Goal: Communication & Community: Share content

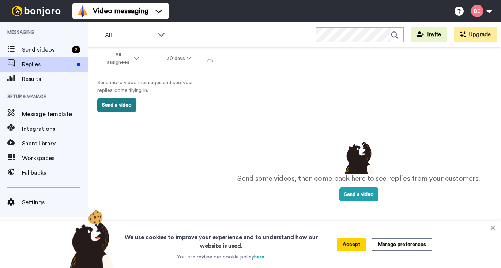
click at [114, 104] on button "Send a video" at bounding box center [116, 105] width 39 height 14
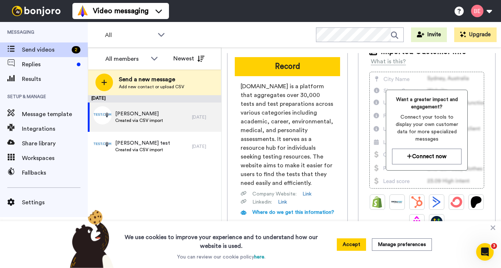
scroll to position [70, 0]
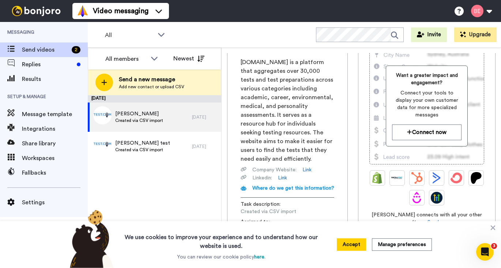
click at [350, 244] on button "Accept" at bounding box center [351, 244] width 29 height 12
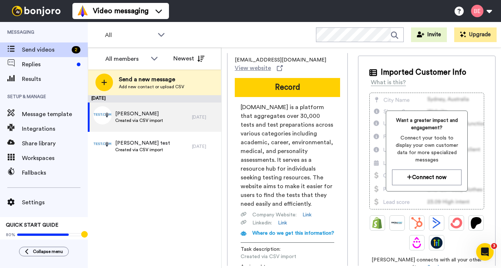
scroll to position [0, 0]
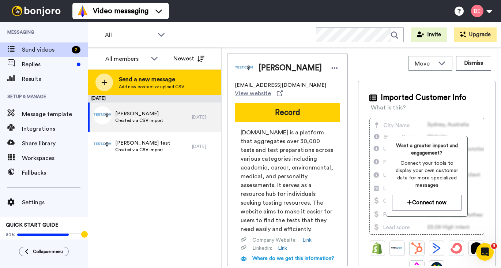
click at [131, 78] on span "Send a new message" at bounding box center [151, 79] width 65 height 9
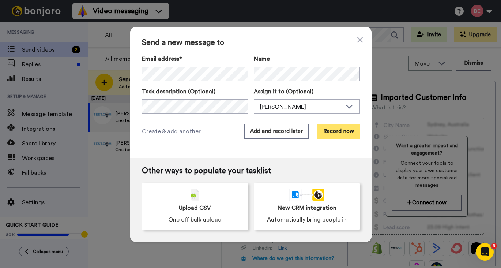
click at [344, 129] on button "Record now" at bounding box center [339, 131] width 42 height 15
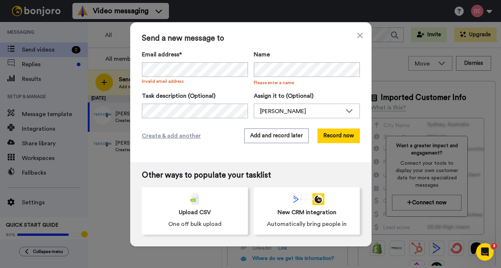
click at [304, 48] on div "Send a new message to Email address* No search result for ‘ [PERSON_NAME][EMAIL…" at bounding box center [251, 92] width 242 height 140
click at [277, 113] on div "[PERSON_NAME]" at bounding box center [301, 111] width 82 height 9
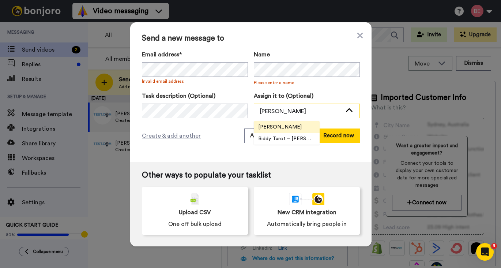
click at [282, 110] on div "[PERSON_NAME]" at bounding box center [301, 111] width 82 height 9
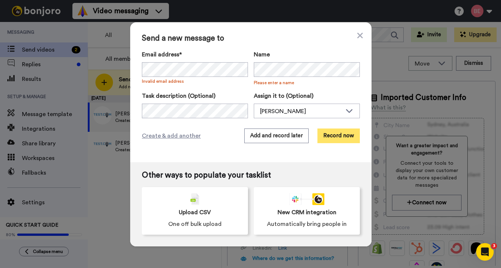
click at [338, 133] on button "Record now" at bounding box center [339, 135] width 42 height 15
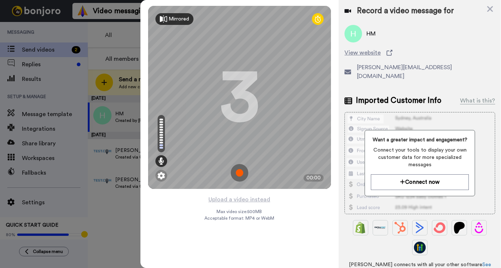
click at [169, 18] on div "Mirrored" at bounding box center [179, 18] width 20 height 7
click at [169, 18] on div "Mirror" at bounding box center [176, 18] width 15 height 7
click at [169, 18] on div "Mirrored" at bounding box center [179, 18] width 20 height 7
click at [169, 18] on div "Mirror" at bounding box center [176, 18] width 15 height 7
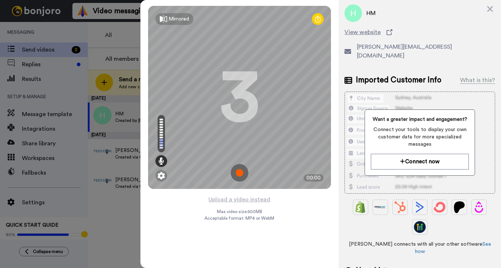
scroll to position [76, 0]
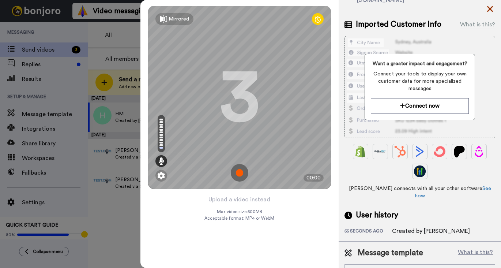
click at [490, 7] on icon at bounding box center [490, 8] width 7 height 9
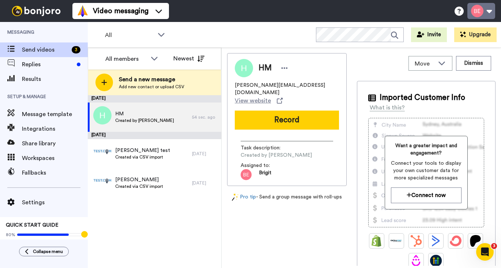
scroll to position [0, 0]
